Goal: Download file/media

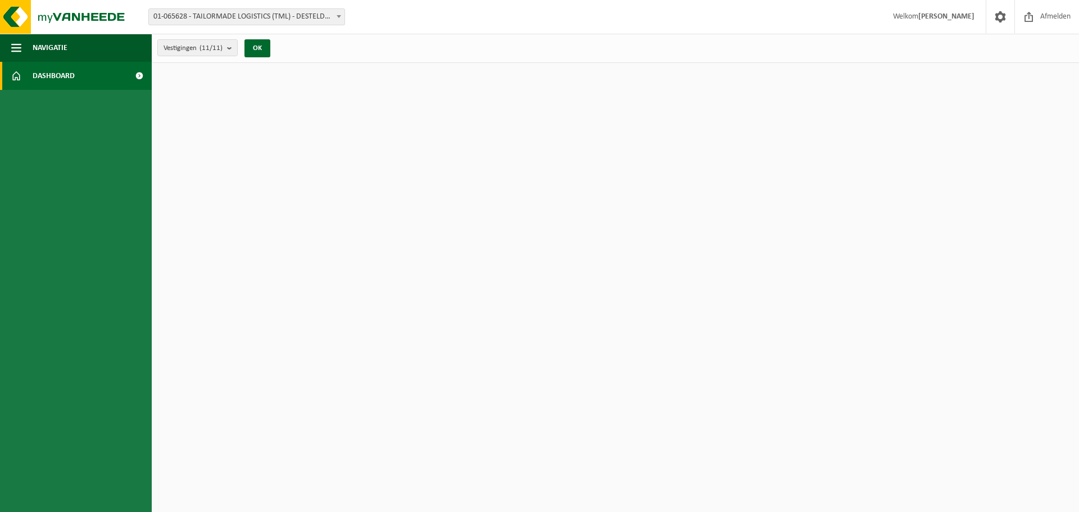
click at [51, 76] on span "Dashboard" at bounding box center [54, 76] width 42 height 28
click at [16, 48] on span "button" at bounding box center [16, 48] width 10 height 28
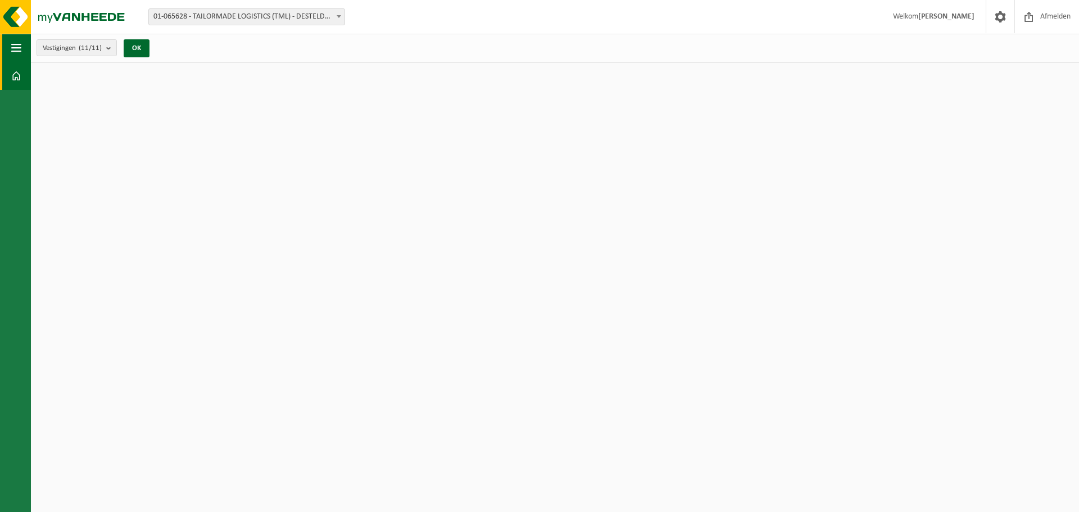
click at [16, 48] on span "button" at bounding box center [16, 48] width 10 height 28
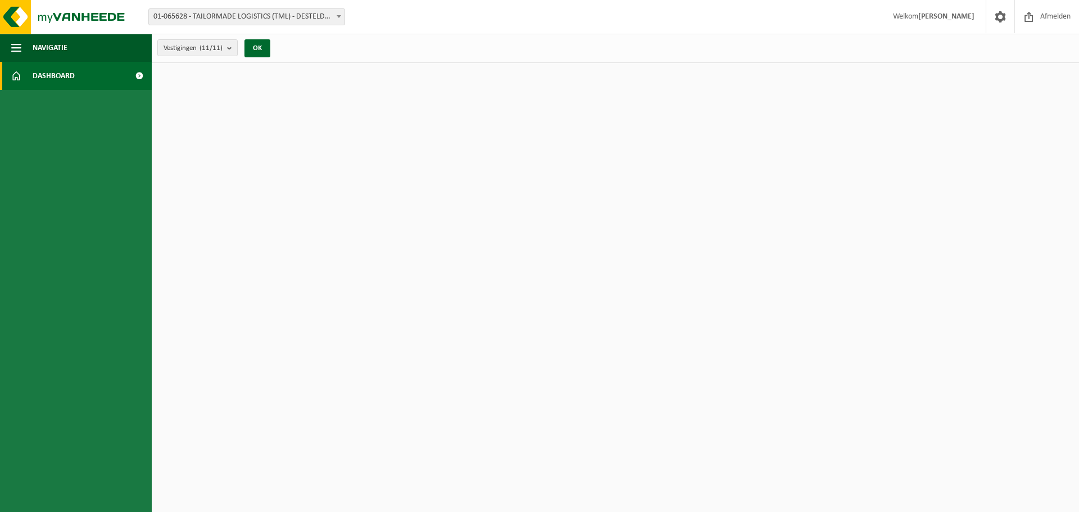
click at [931, 17] on strong "[PERSON_NAME]" at bounding box center [946, 16] width 56 height 8
click at [889, 20] on span "Welkom [PERSON_NAME]" at bounding box center [934, 16] width 104 height 33
click at [53, 16] on img at bounding box center [67, 17] width 135 height 34
click at [339, 21] on span at bounding box center [338, 16] width 11 height 15
click at [259, 47] on button "OK" at bounding box center [257, 48] width 26 height 18
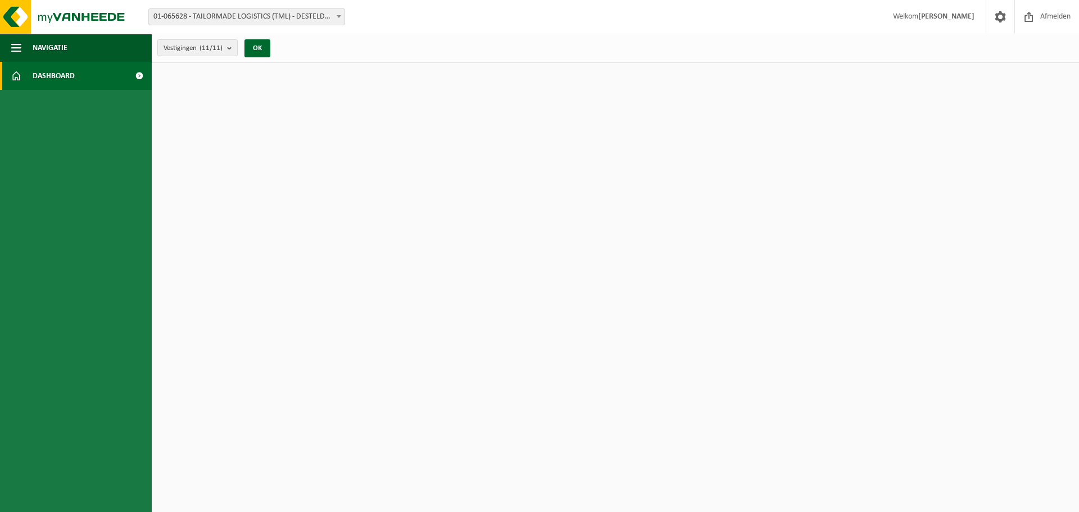
click at [137, 76] on span at bounding box center [138, 76] width 25 height 28
click at [1000, 19] on span at bounding box center [1000, 16] width 17 height 33
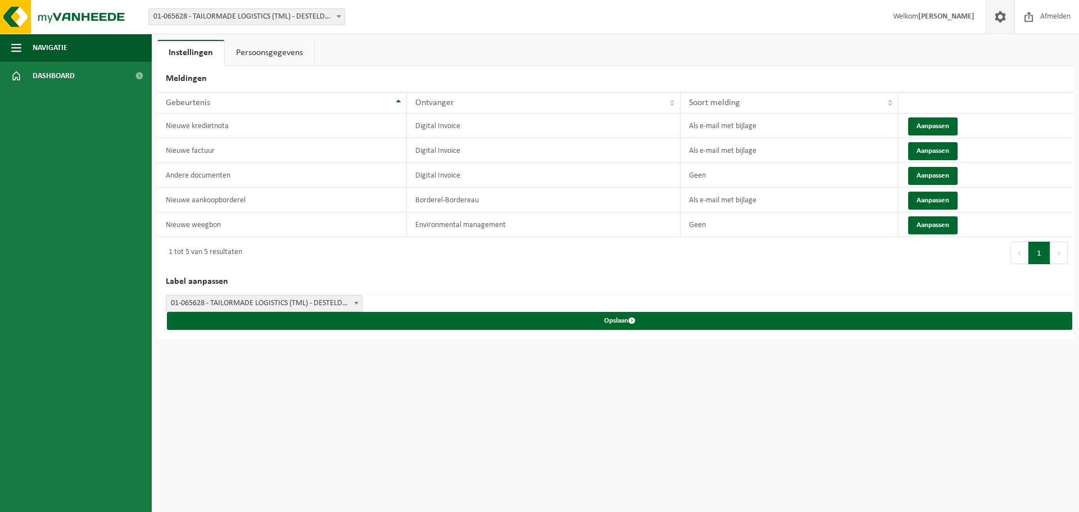
click at [1000, 19] on span at bounding box center [1000, 16] width 17 height 33
click at [9, 76] on link "Dashboard" at bounding box center [76, 76] width 152 height 28
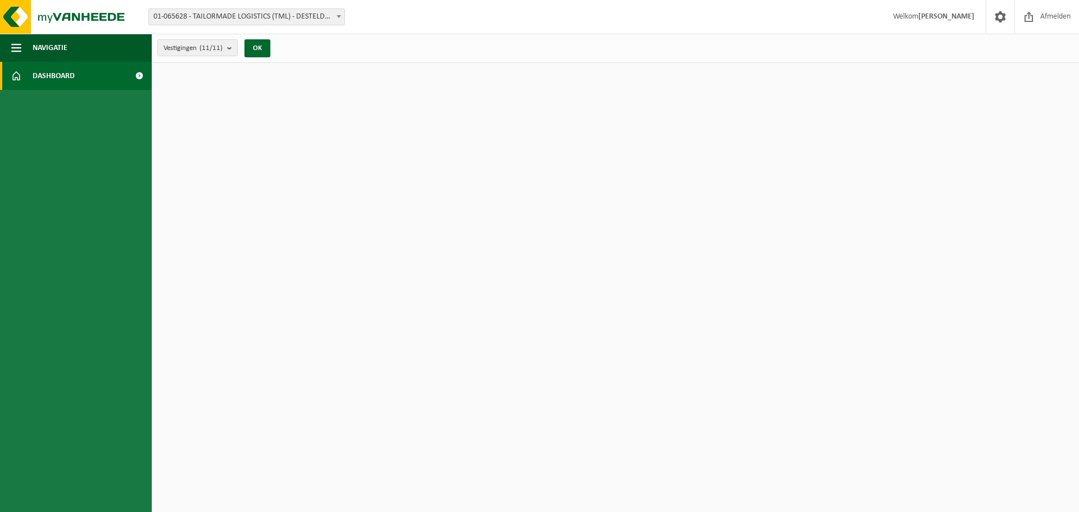
click at [17, 77] on span at bounding box center [16, 76] width 10 height 28
click at [13, 45] on span "button" at bounding box center [16, 48] width 10 height 28
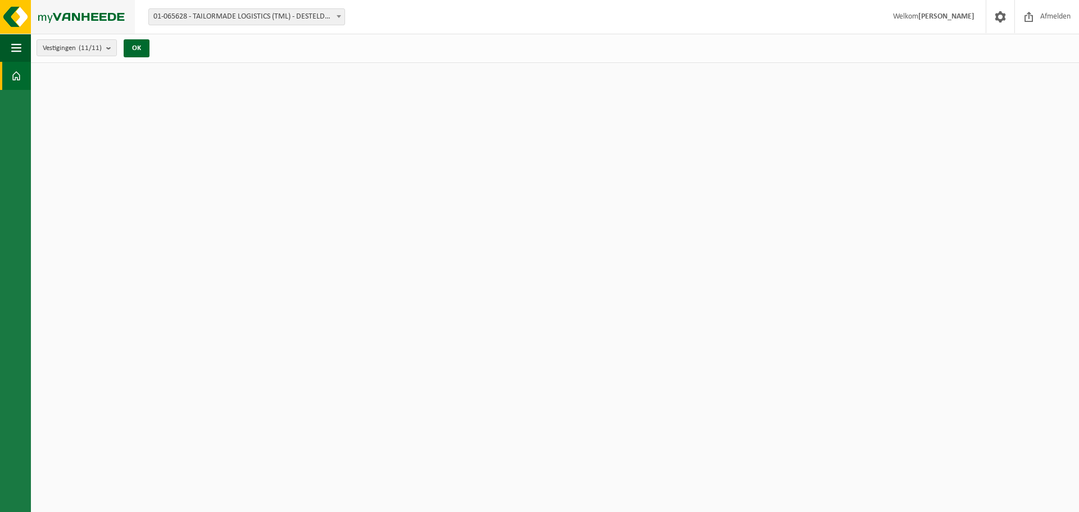
click at [8, 9] on img at bounding box center [67, 17] width 135 height 34
click at [13, 12] on img at bounding box center [67, 17] width 135 height 34
click at [19, 74] on span at bounding box center [16, 76] width 10 height 28
click at [13, 44] on span "button" at bounding box center [16, 48] width 10 height 28
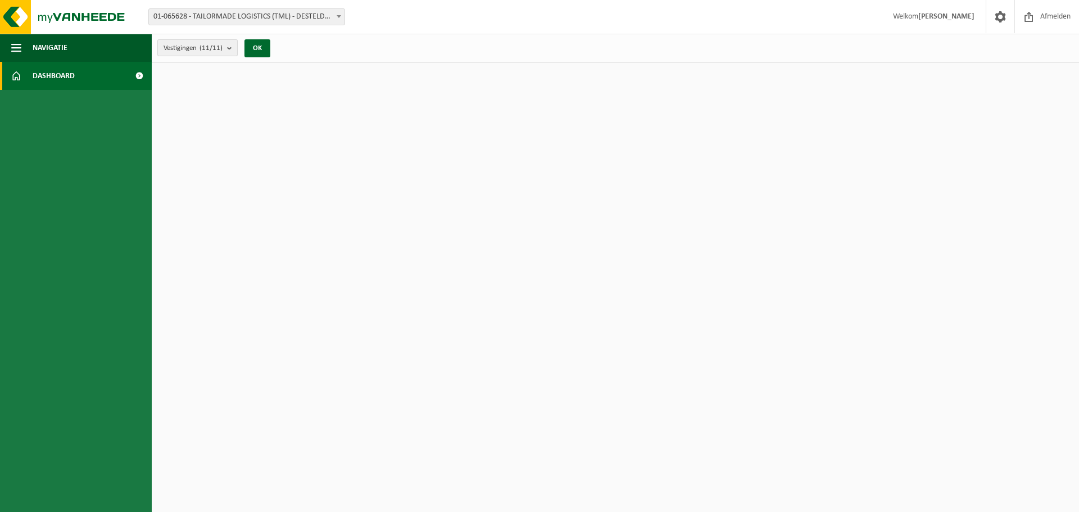
click at [232, 48] on b "submit" at bounding box center [232, 48] width 10 height 16
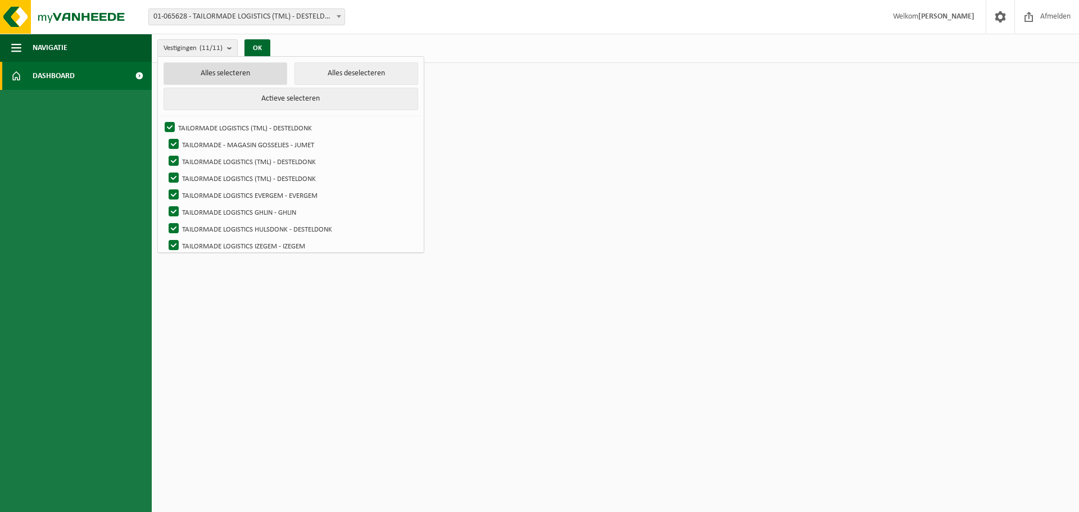
click at [210, 69] on button "Alles selecteren" at bounding box center [226, 73] width 124 height 22
click at [255, 49] on button "OK" at bounding box center [257, 48] width 26 height 18
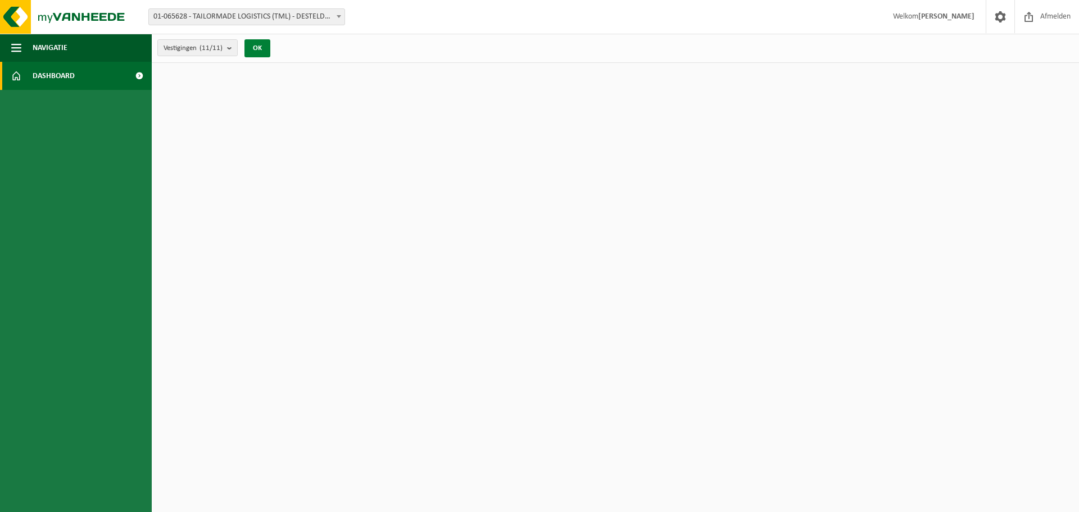
click at [255, 49] on button "OK" at bounding box center [257, 48] width 26 height 18
click at [14, 21] on img at bounding box center [67, 17] width 135 height 34
click at [71, 8] on img at bounding box center [67, 17] width 135 height 34
click at [20, 46] on span "button" at bounding box center [16, 48] width 10 height 28
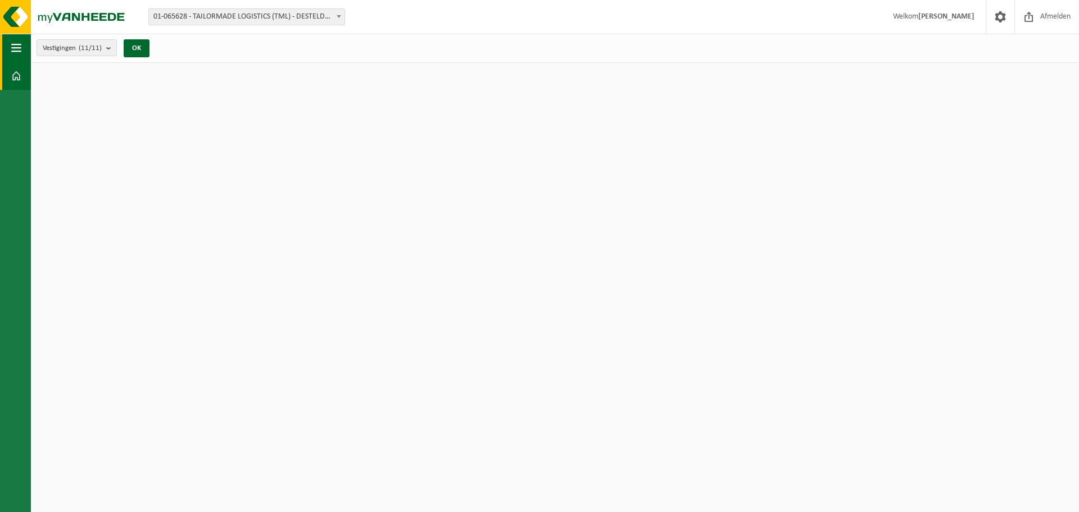
click at [20, 46] on span "button" at bounding box center [16, 48] width 10 height 28
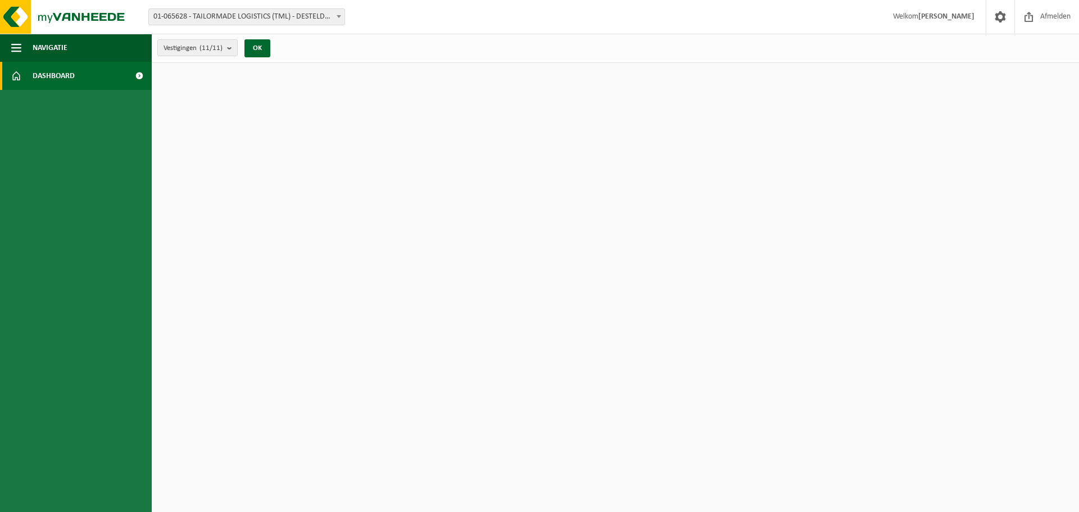
click at [20, 67] on span at bounding box center [16, 76] width 10 height 28
click at [140, 76] on span at bounding box center [138, 76] width 25 height 28
click at [1051, 16] on span "Afmelden" at bounding box center [1055, 16] width 36 height 33
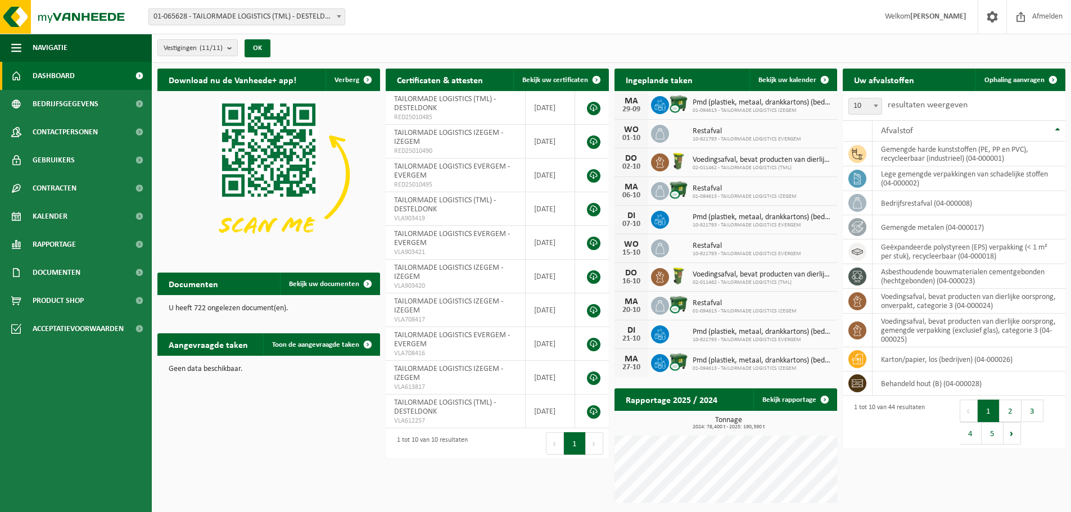
drag, startPoint x: 1020, startPoint y: 0, endPoint x: 726, endPoint y: 21, distance: 294.7
click at [726, 21] on div "Vestiging: 01-065628 - TAILORMADE LOGISTICS (TML) - DESTELDONK 10-861456 - TAIL…" at bounding box center [535, 17] width 1071 height 34
click at [44, 248] on span "Rapportage" at bounding box center [54, 244] width 43 height 28
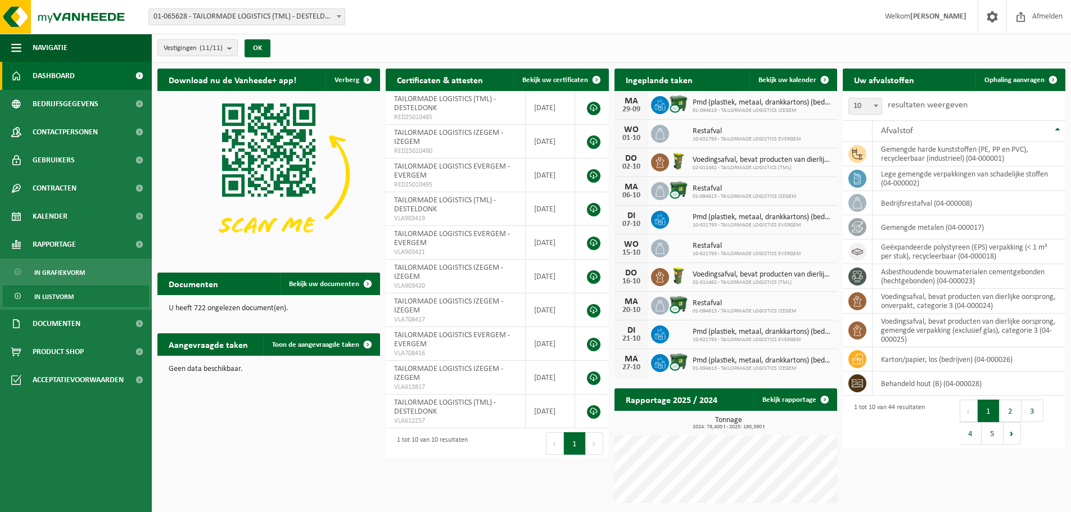
click at [56, 298] on span "In lijstvorm" at bounding box center [53, 296] width 39 height 21
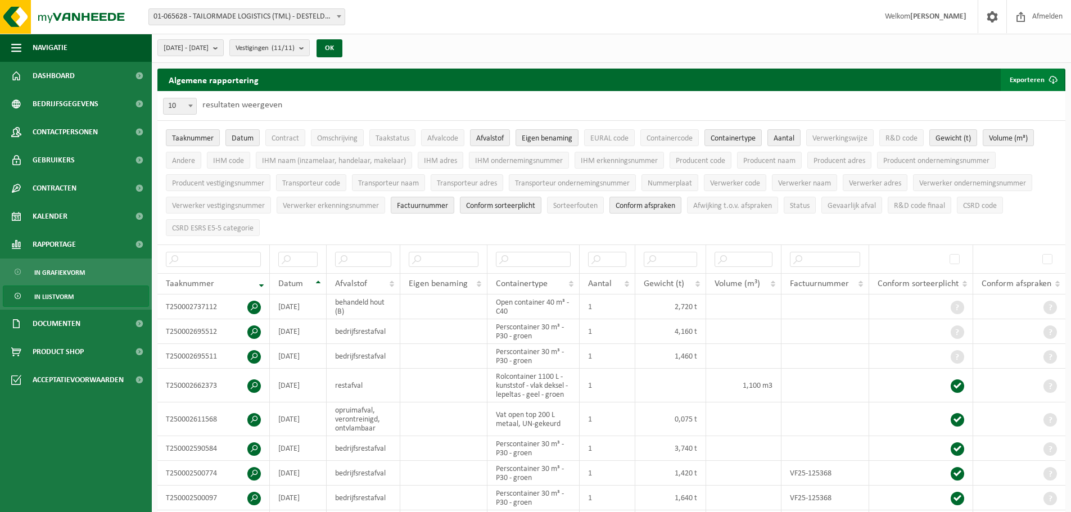
click at [1051, 78] on span "submit" at bounding box center [1052, 80] width 22 height 22
click at [1020, 124] on link "Alle beschikbare kolommen" at bounding box center [1013, 125] width 102 height 22
